Goal: Information Seeking & Learning: Learn about a topic

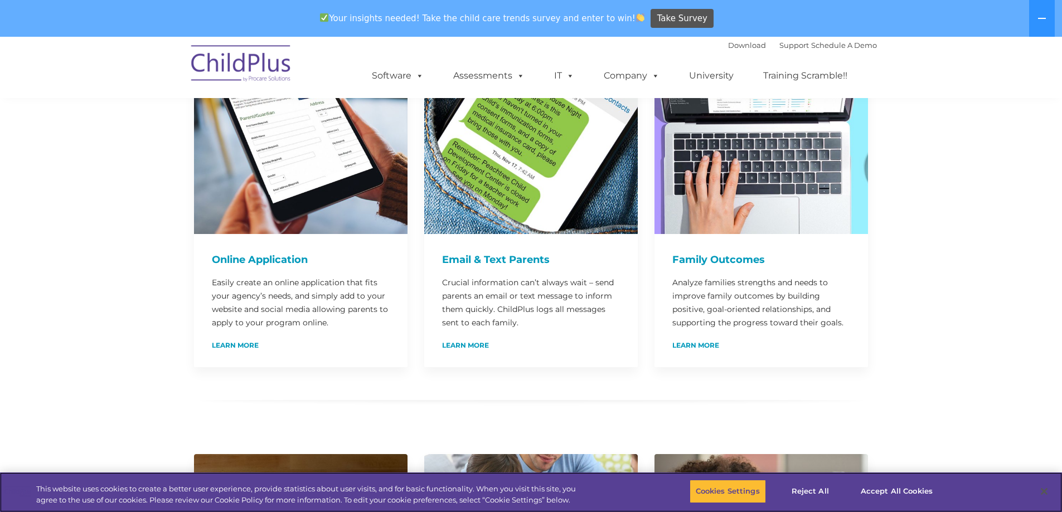
scroll to position [648, 0]
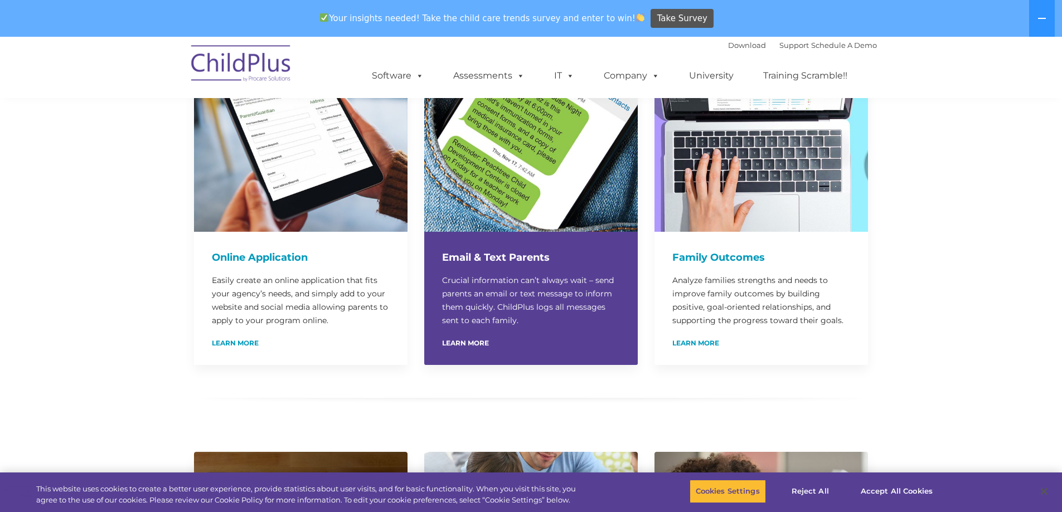
click at [471, 323] on div "Email & Text Parents Crucial information can’t always wait – send parents an em…" at bounding box center [531, 298] width 214 height 133
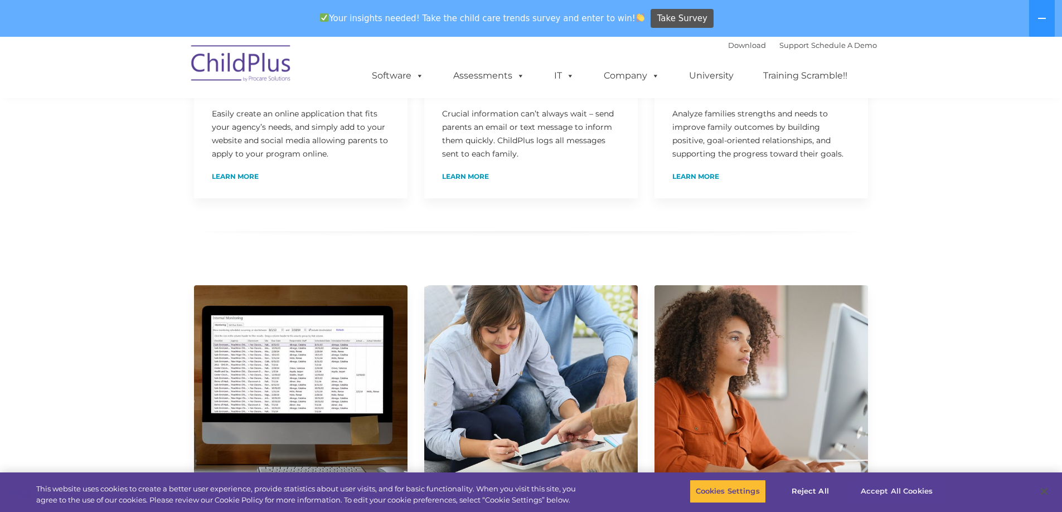
scroll to position [816, 0]
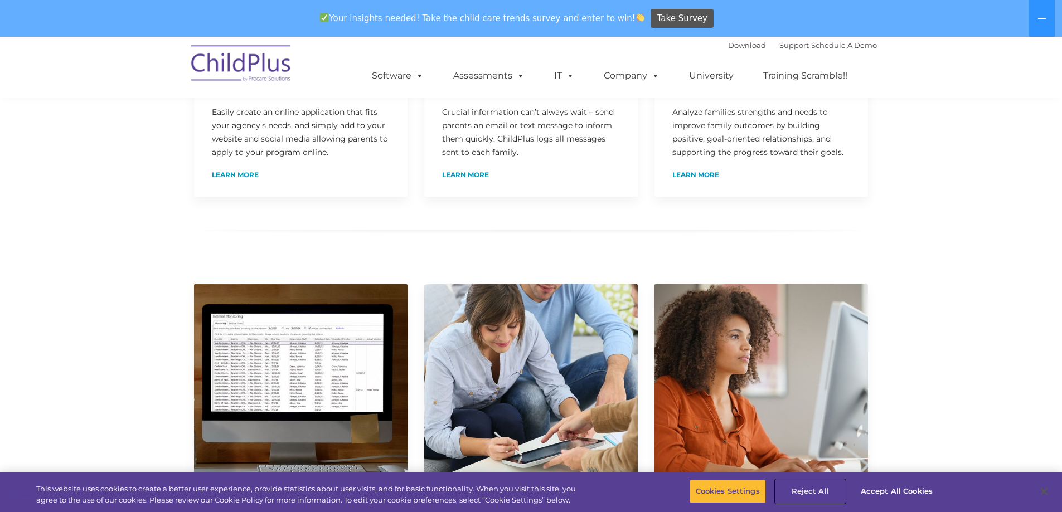
click at [823, 487] on button "Reject All" at bounding box center [811, 491] width 70 height 23
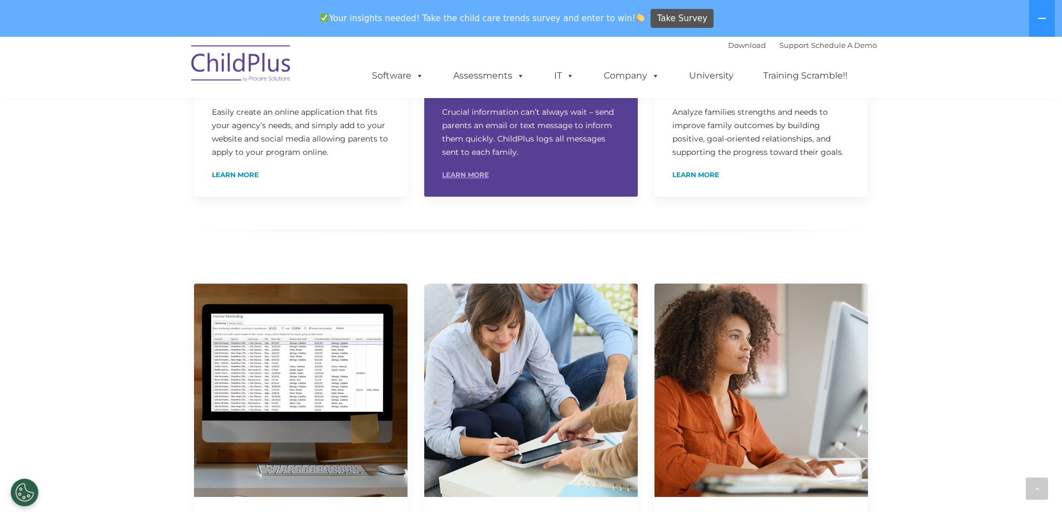
click at [462, 172] on link "Learn More" at bounding box center [465, 175] width 47 height 7
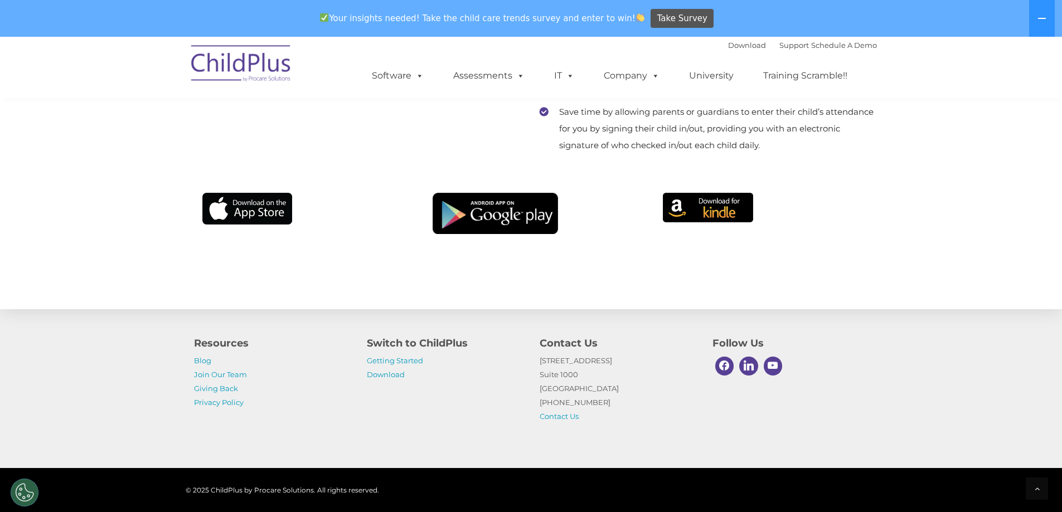
scroll to position [7297, 0]
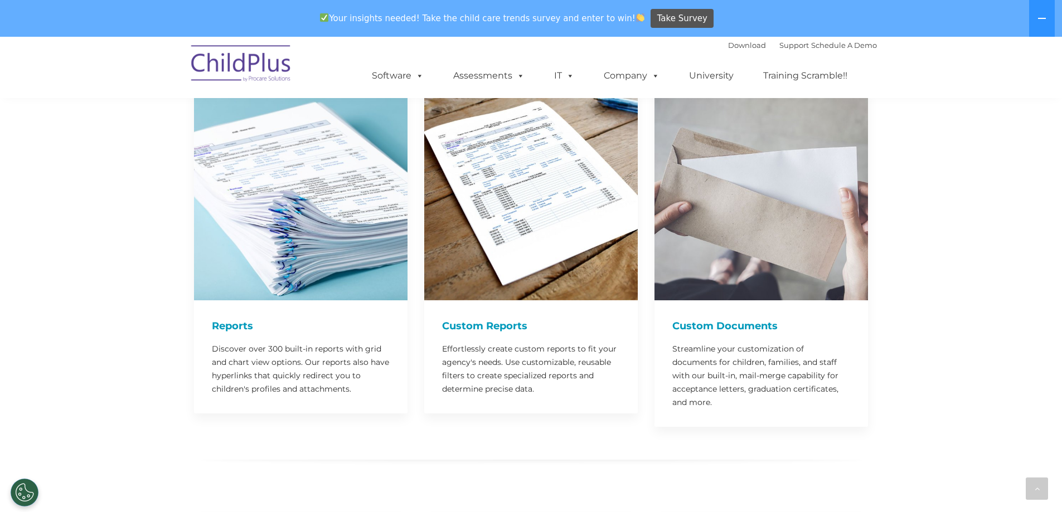
scroll to position [1429, 0]
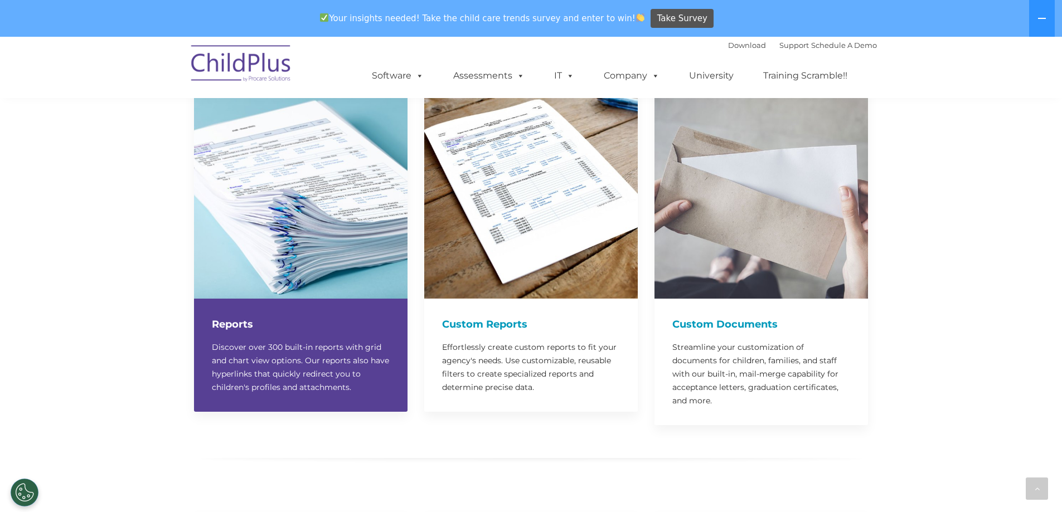
click at [231, 317] on h4 "Reports" at bounding box center [301, 325] width 178 height 16
click at [293, 347] on p "Discover over 300 built-in reports with grid and chart view options. Our report…" at bounding box center [301, 368] width 178 height 54
click at [312, 185] on img at bounding box center [301, 192] width 214 height 214
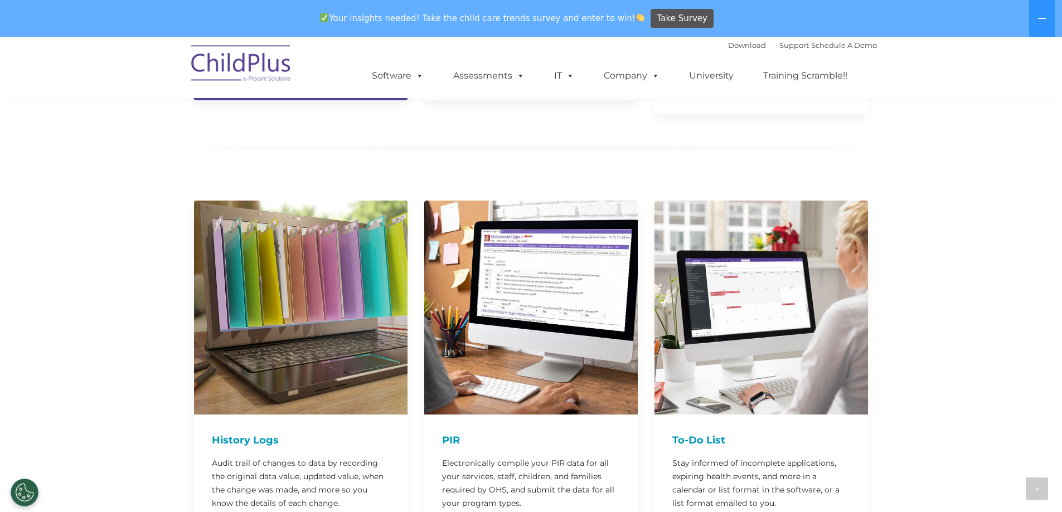
scroll to position [1750, 0]
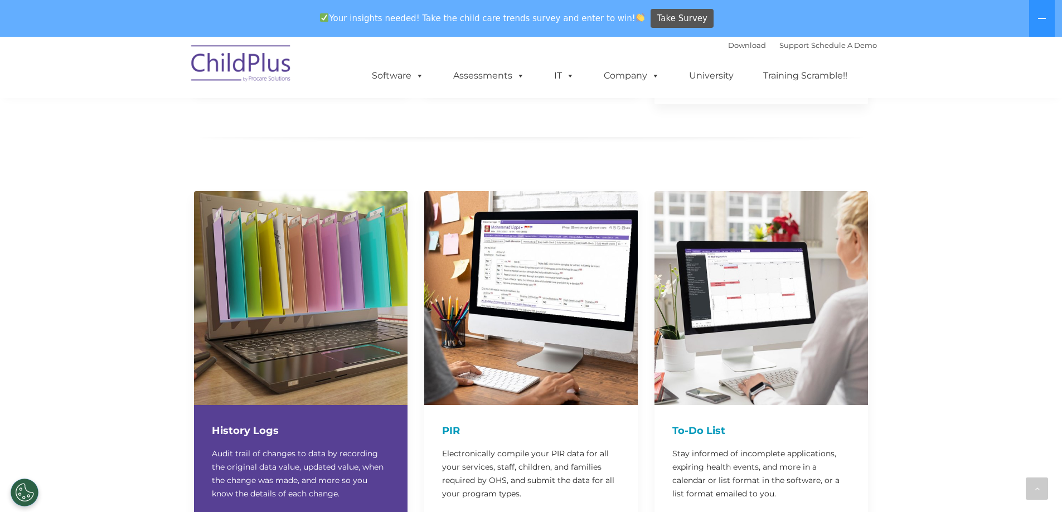
click at [306, 325] on img at bounding box center [301, 298] width 214 height 214
click at [299, 405] on div "History Logs Audit trail of changes to data by recording the original data valu…" at bounding box center [301, 461] width 214 height 113
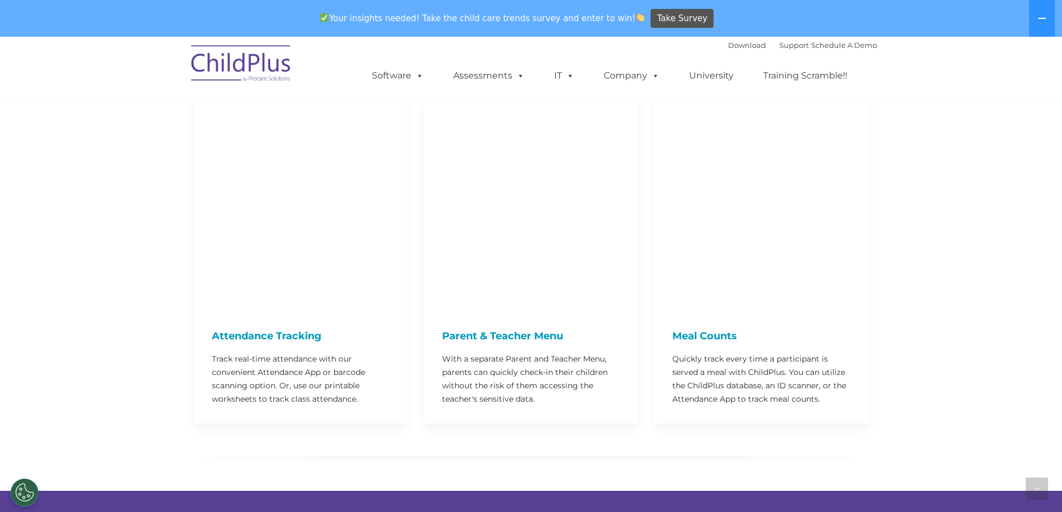
scroll to position [2726, 0]
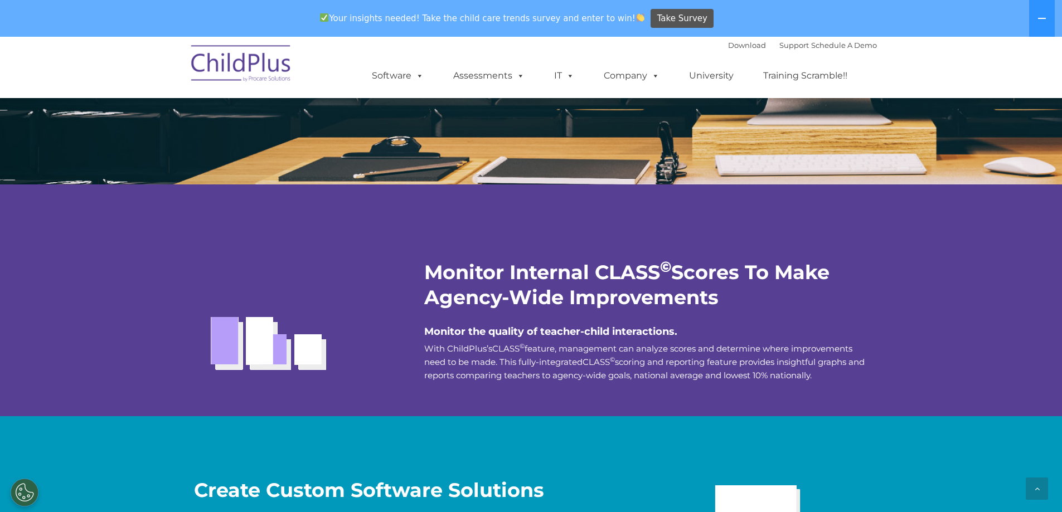
scroll to position [821, 0]
